Goal: Obtain resource: Download file/media

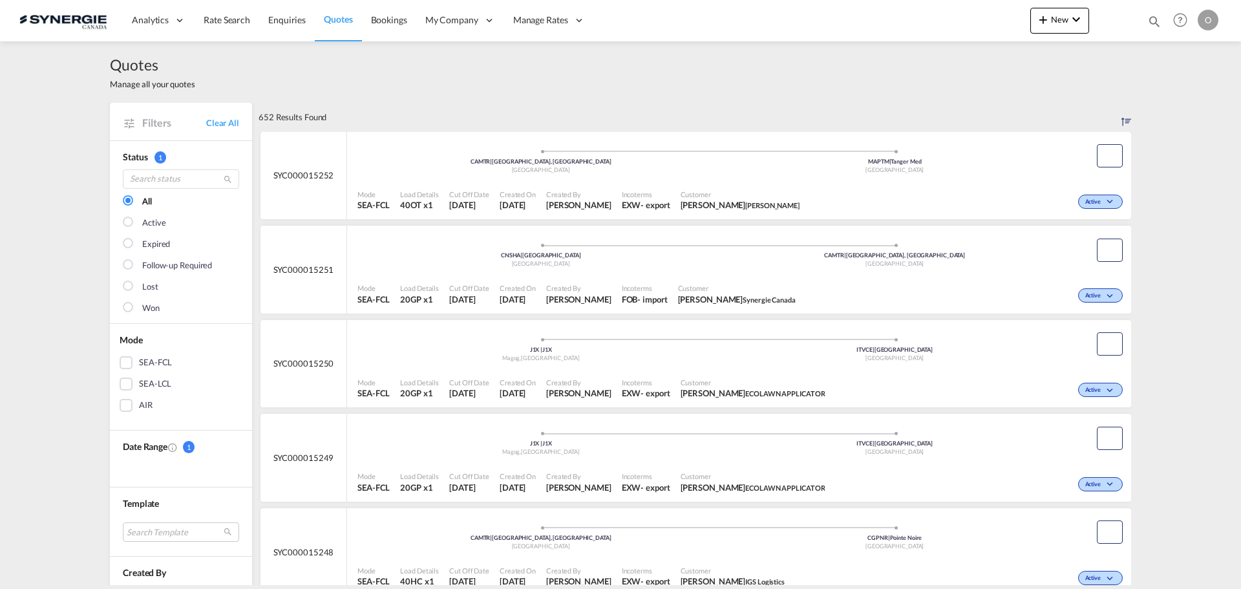
click at [1151, 21] on md-icon "icon-magnify" at bounding box center [1154, 21] width 14 height 14
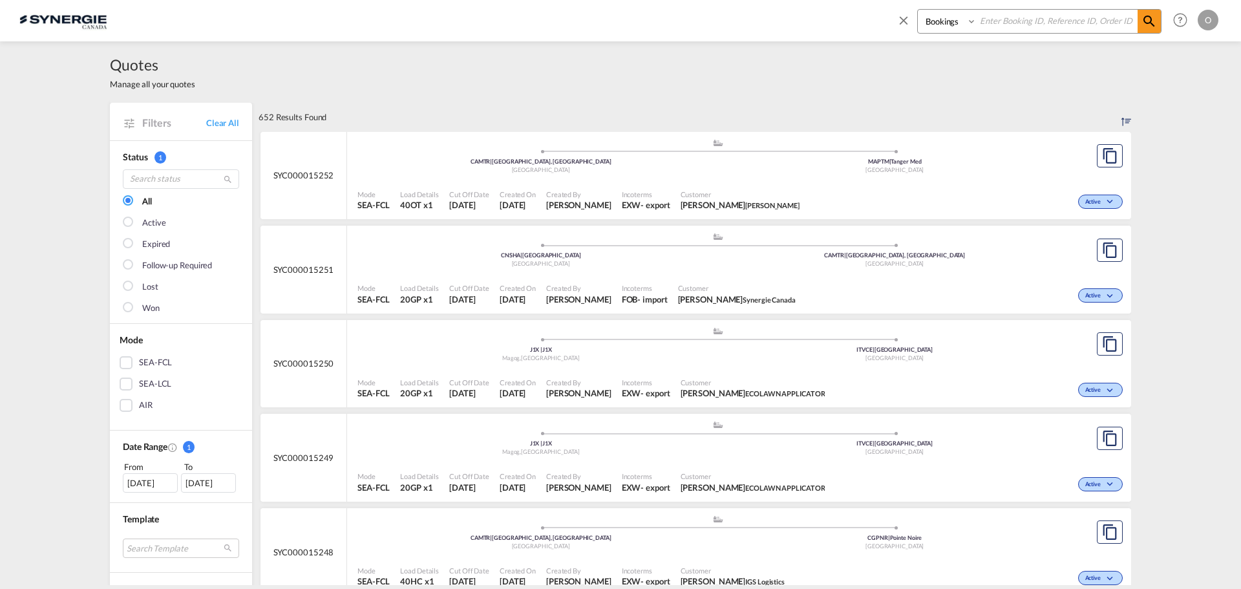
click at [940, 23] on select "Bookings Quotes Enquiries" at bounding box center [948, 21] width 61 height 23
select select "Quotes"
click at [918, 10] on select "Bookings Quotes Enquiries" at bounding box center [948, 21] width 61 height 23
click at [1009, 24] on input at bounding box center [1057, 21] width 161 height 23
paste input "SYC000015071"
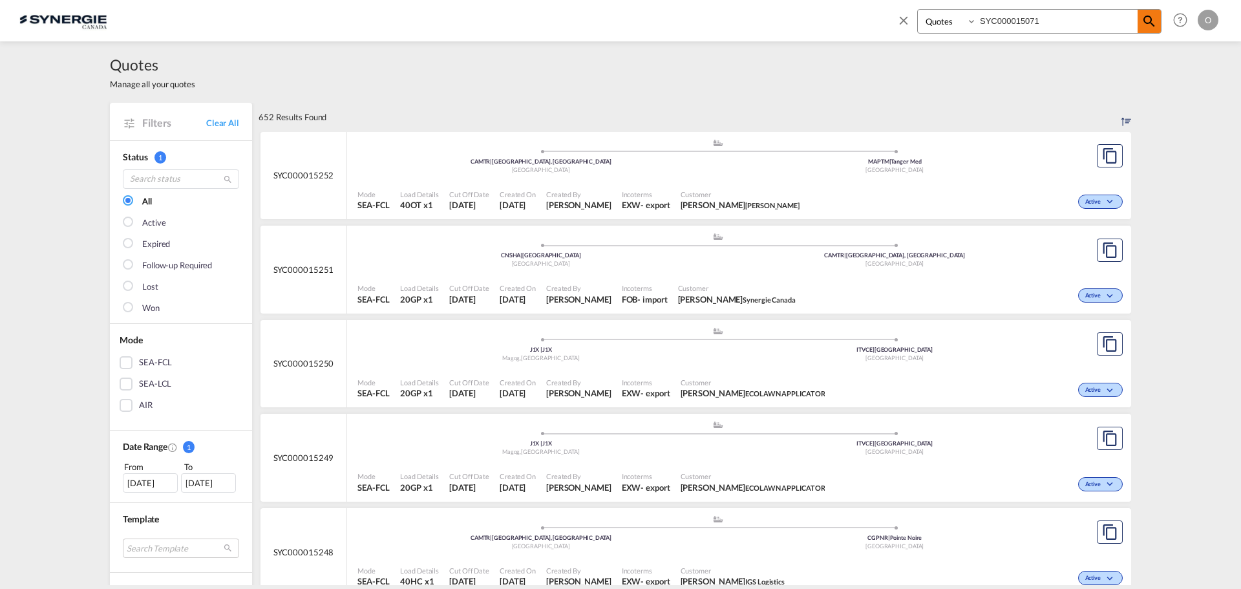
type input "SYC000015071"
click at [1145, 23] on md-icon "icon-magnify" at bounding box center [1149, 22] width 16 height 16
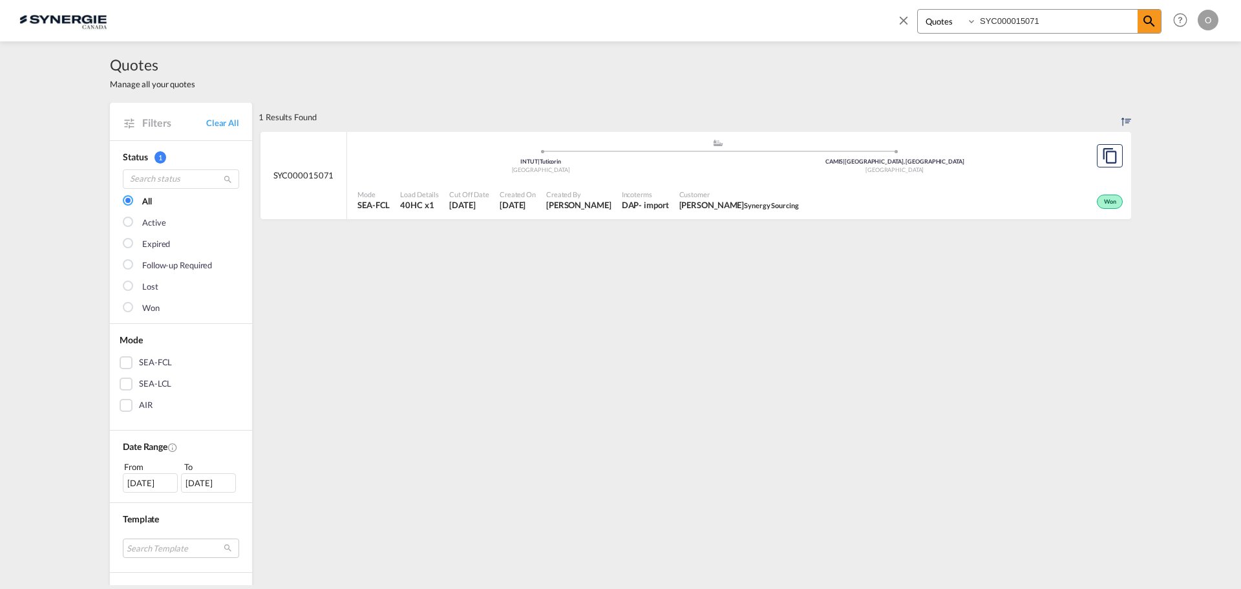
click at [555, 203] on span "[PERSON_NAME]" at bounding box center [578, 205] width 65 height 12
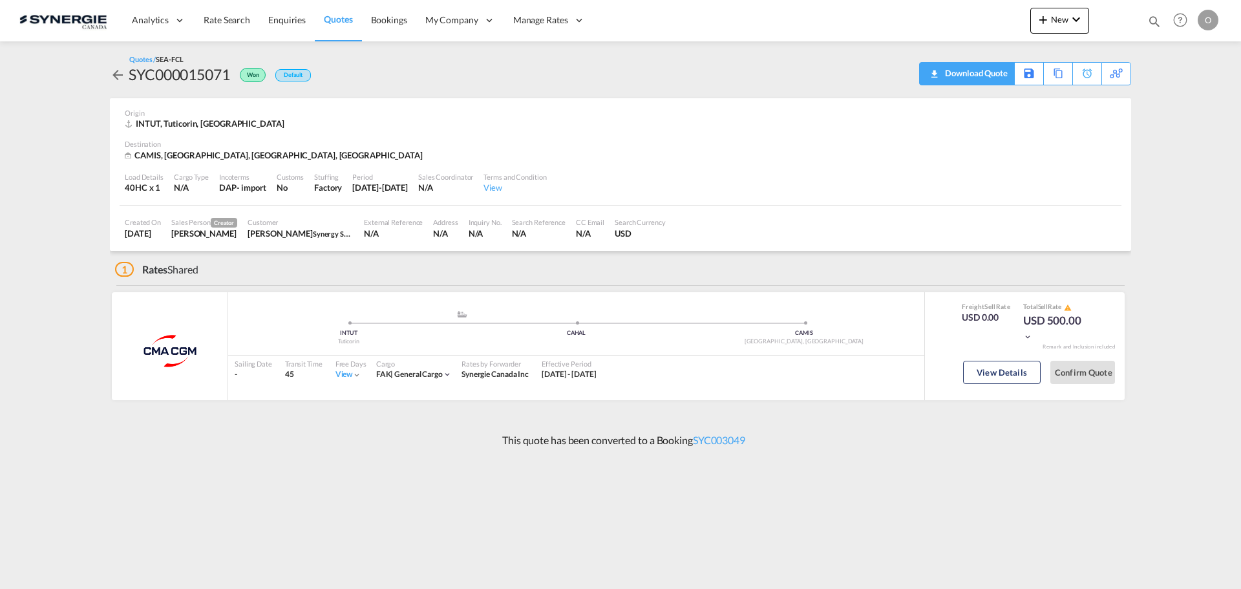
click at [1002, 68] on div "Download Quote" at bounding box center [975, 73] width 66 height 21
